Goal: Share content: Share content

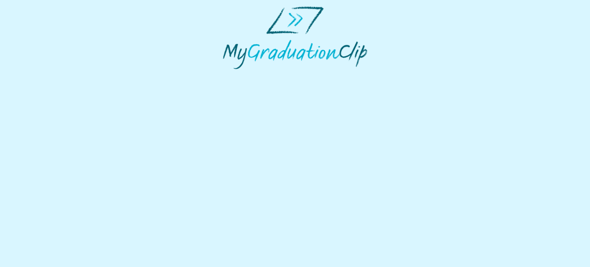
select select "**********"
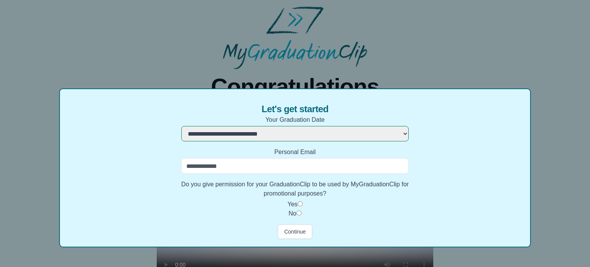
click at [228, 164] on input "Personal Email" at bounding box center [294, 165] width 227 height 15
type input "**********"
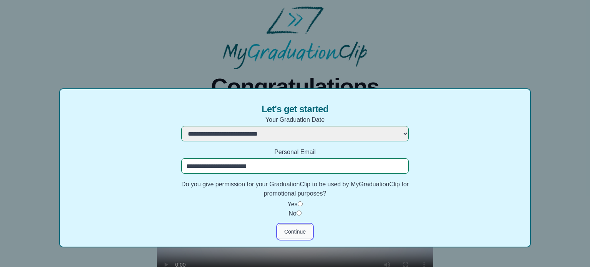
click at [293, 234] on button "Continue" at bounding box center [295, 231] width 35 height 15
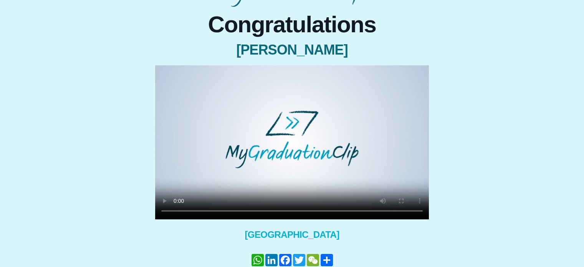
scroll to position [63, 0]
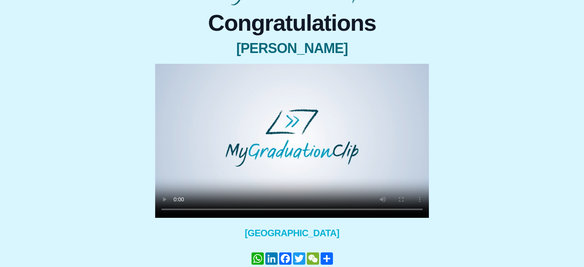
click at [467, 194] on div "Congratulations [PERSON_NAME] × Share your GraduationClip now! WhatsApp LinkedI…" at bounding box center [292, 150] width 572 height 291
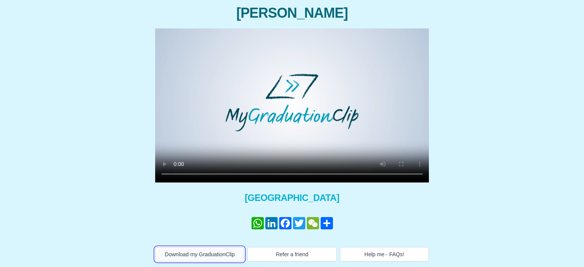
click at [188, 253] on button "Download my GraduationClip" at bounding box center [199, 254] width 89 height 15
click at [309, 153] on video at bounding box center [292, 105] width 274 height 154
click at [260, 97] on video at bounding box center [292, 105] width 274 height 154
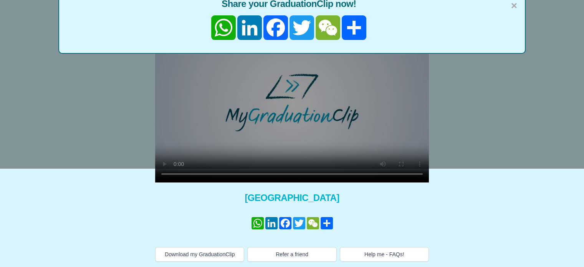
click at [340, 120] on div "× Share your GraduationClip now! WhatsApp LinkedIn Facebook Twitter WeChat Share" at bounding box center [292, 35] width 584 height 267
click at [515, 6] on span "×" at bounding box center [514, 6] width 6 height 16
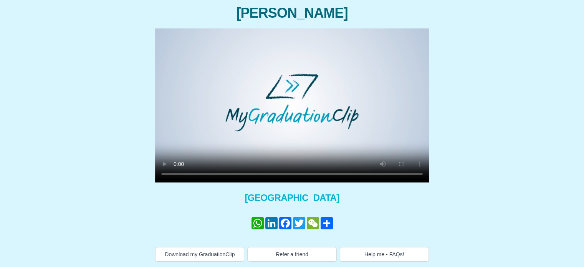
click at [199, 133] on video at bounding box center [292, 105] width 274 height 154
click at [254, 223] on link "WhatsApp" at bounding box center [258, 223] width 14 height 12
